Goal: Communication & Community: Answer question/provide support

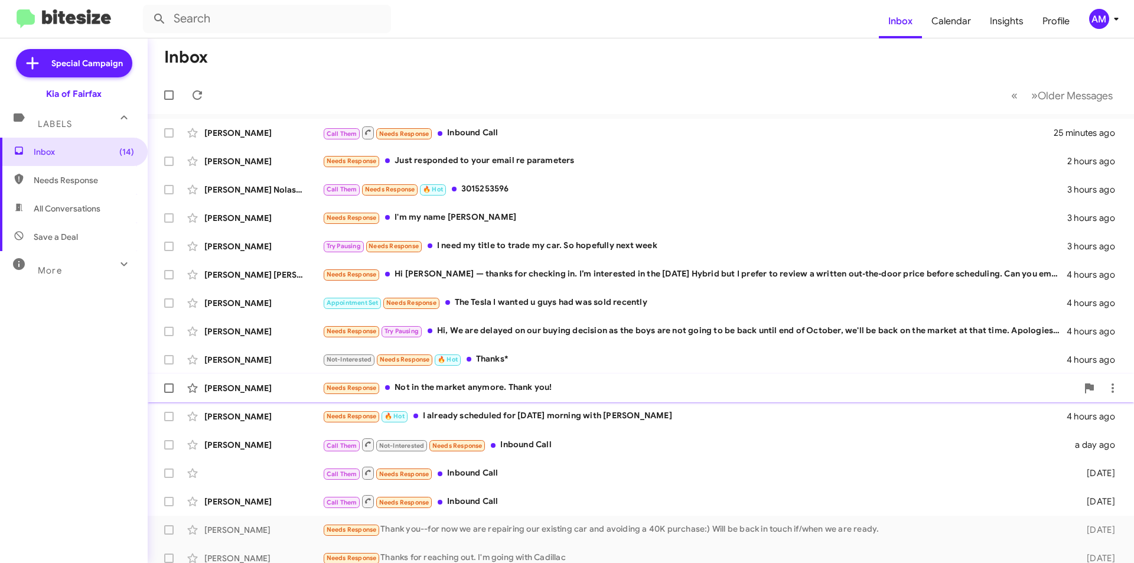
click at [579, 385] on div "Needs Response Not in the market anymore. Thank you!" at bounding box center [699, 388] width 755 height 14
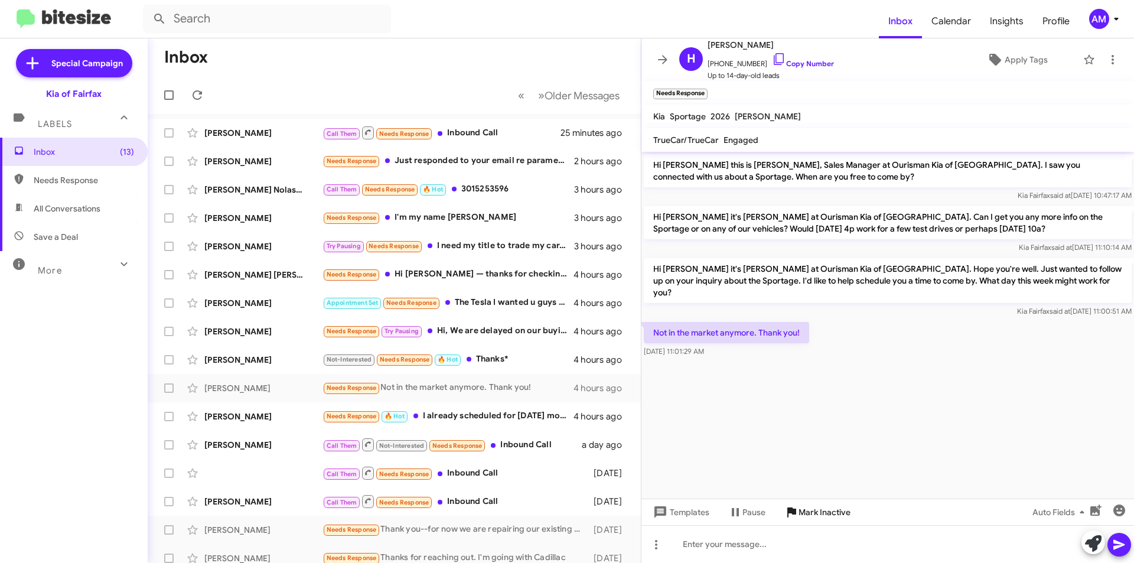
click at [819, 508] on span "Mark Inactive" at bounding box center [824, 511] width 52 height 21
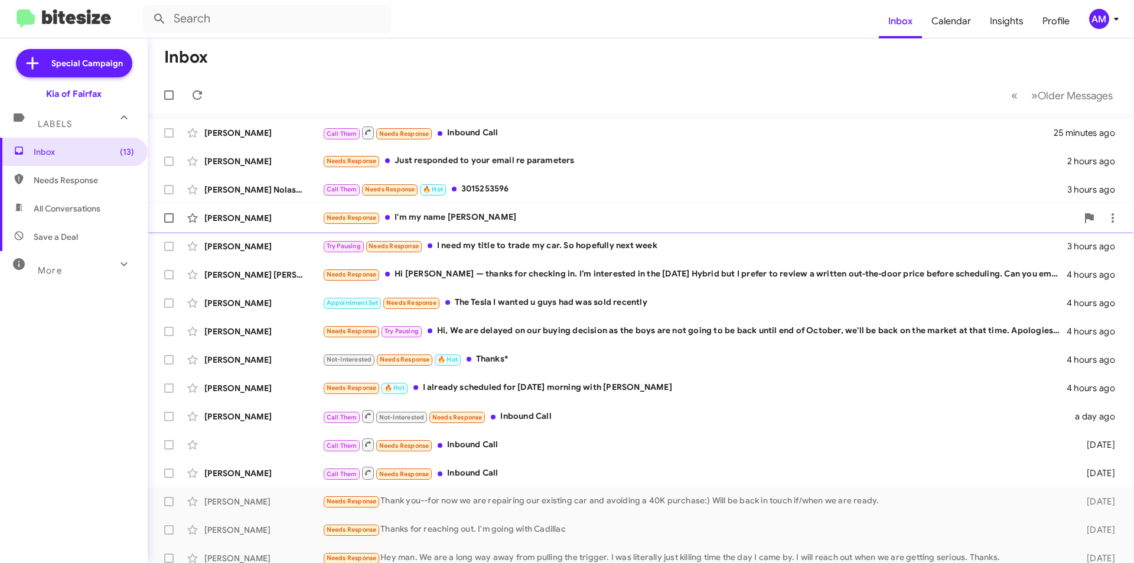
click at [532, 214] on div "Needs Response I'm my name [PERSON_NAME]" at bounding box center [699, 218] width 755 height 14
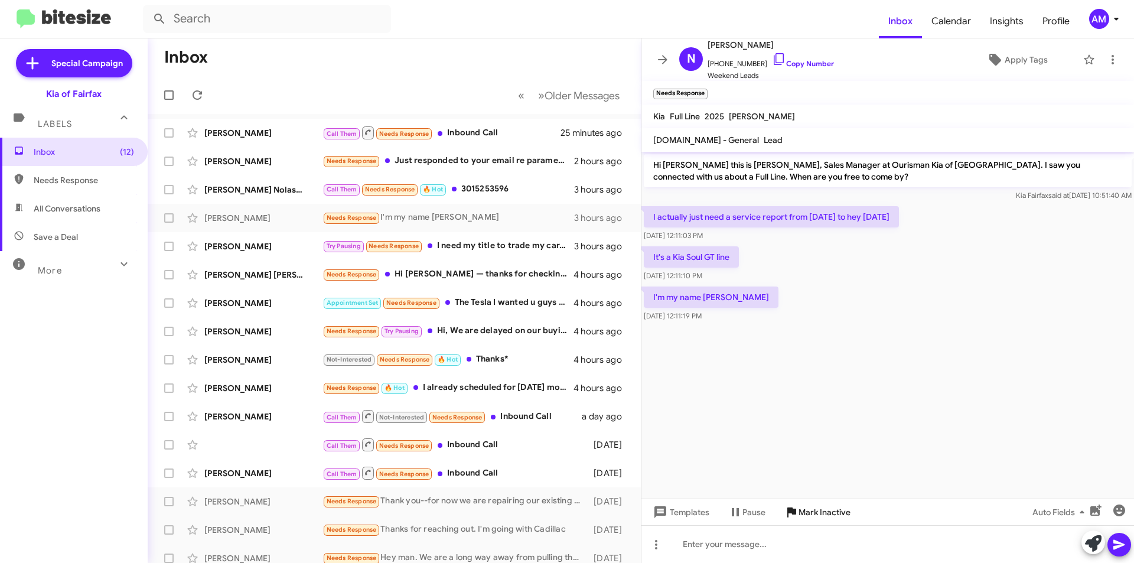
click at [817, 514] on span "Mark Inactive" at bounding box center [824, 511] width 52 height 21
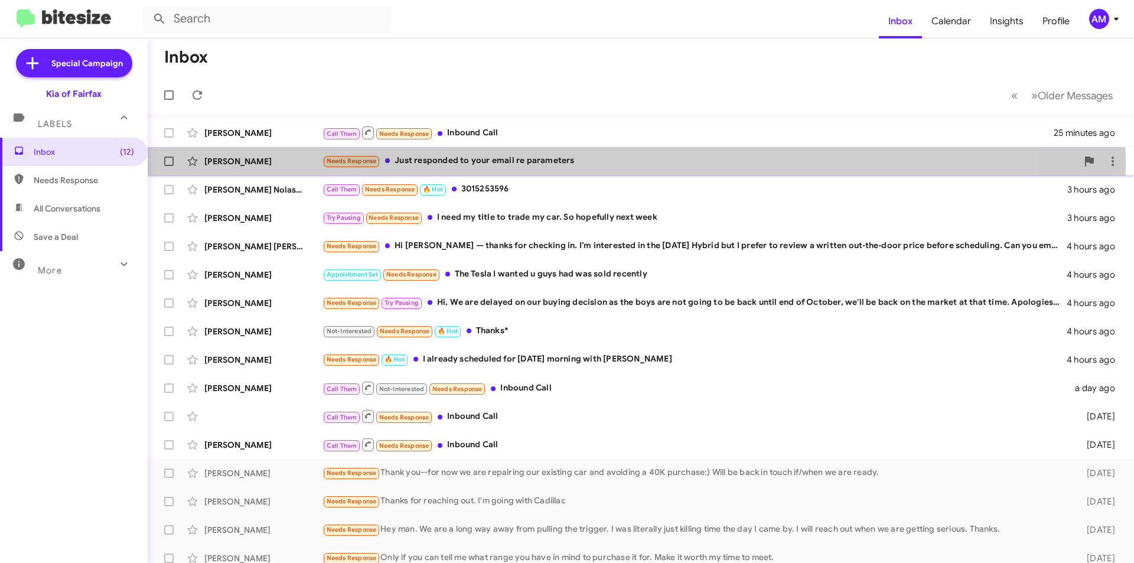
click at [556, 165] on div "Needs Response Just responded to your email re parameters" at bounding box center [699, 161] width 755 height 14
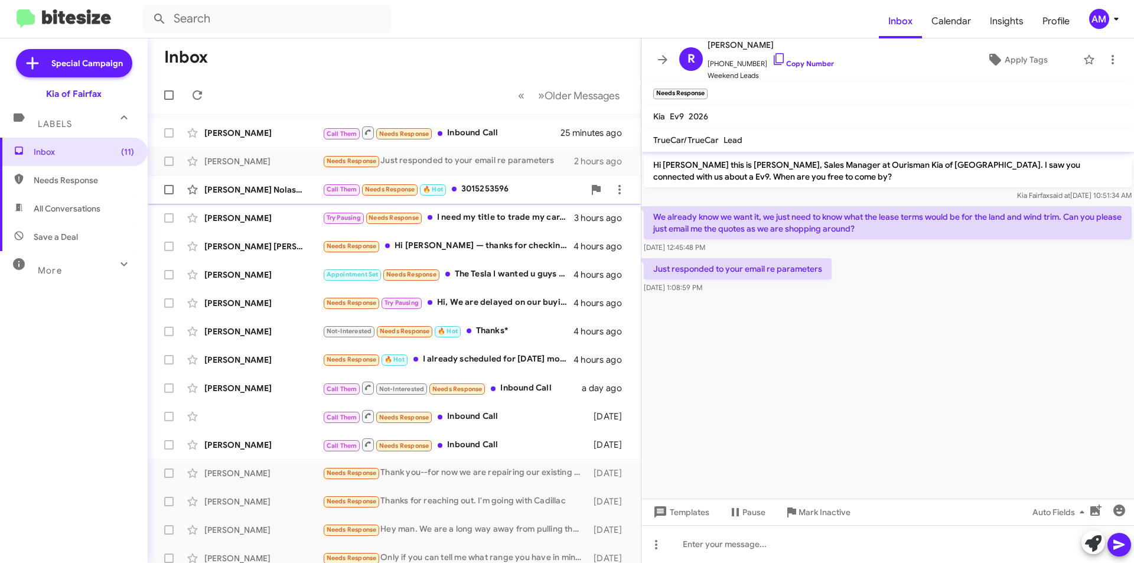
click at [536, 195] on div "Call Them Needs Response 🔥 Hot 3015253596" at bounding box center [453, 189] width 262 height 14
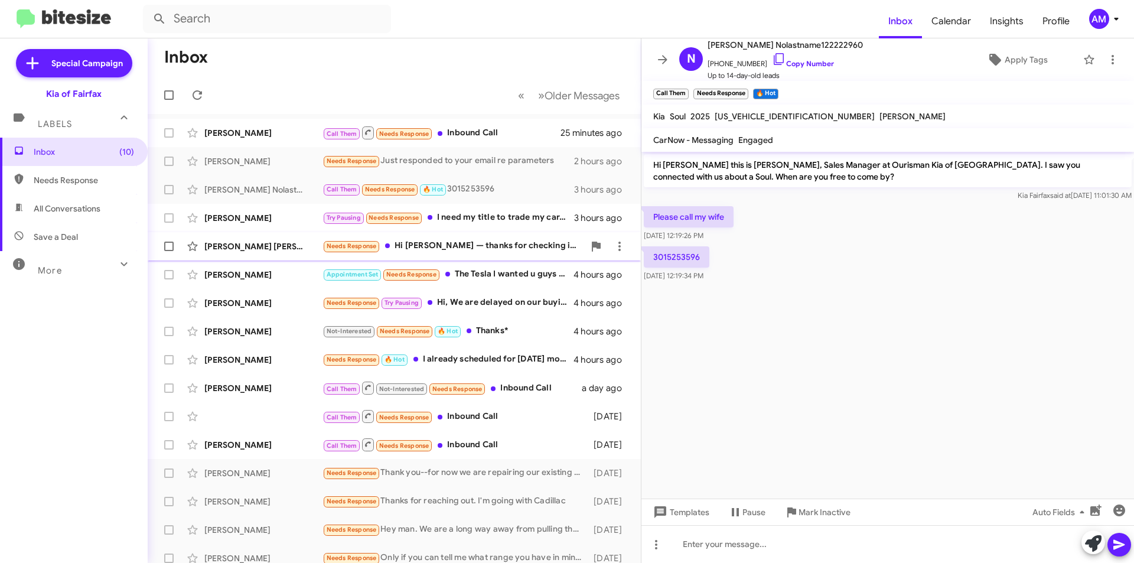
click at [511, 242] on div "Needs Response Hi [PERSON_NAME] — thanks for checking in. I’m interested in the…" at bounding box center [453, 246] width 262 height 14
